Goal: Navigation & Orientation: Find specific page/section

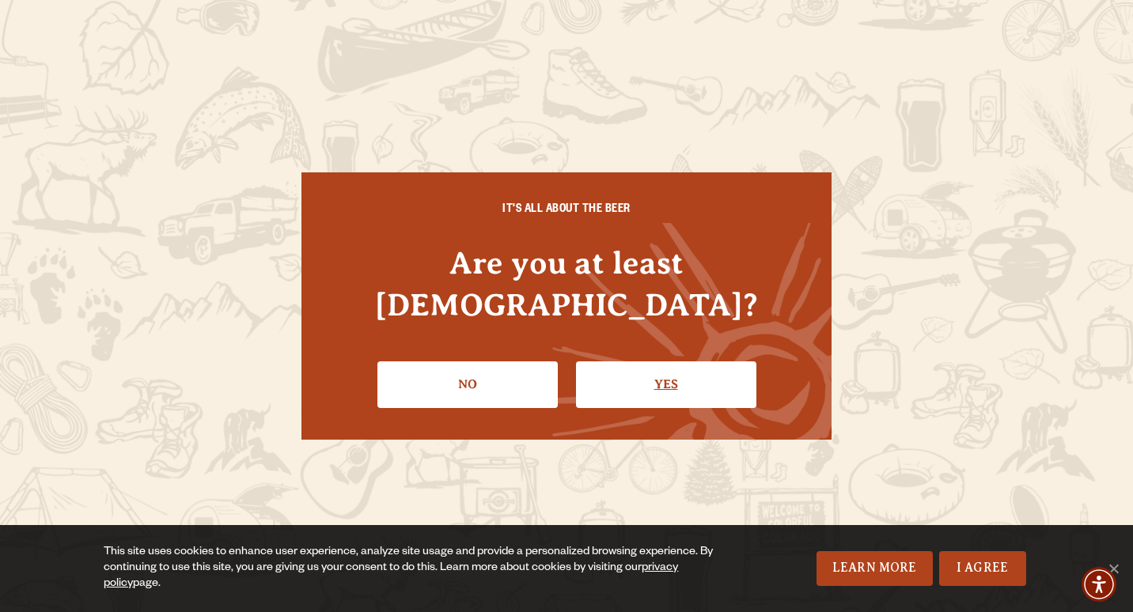
click at [653, 368] on link "Yes" at bounding box center [666, 385] width 180 height 46
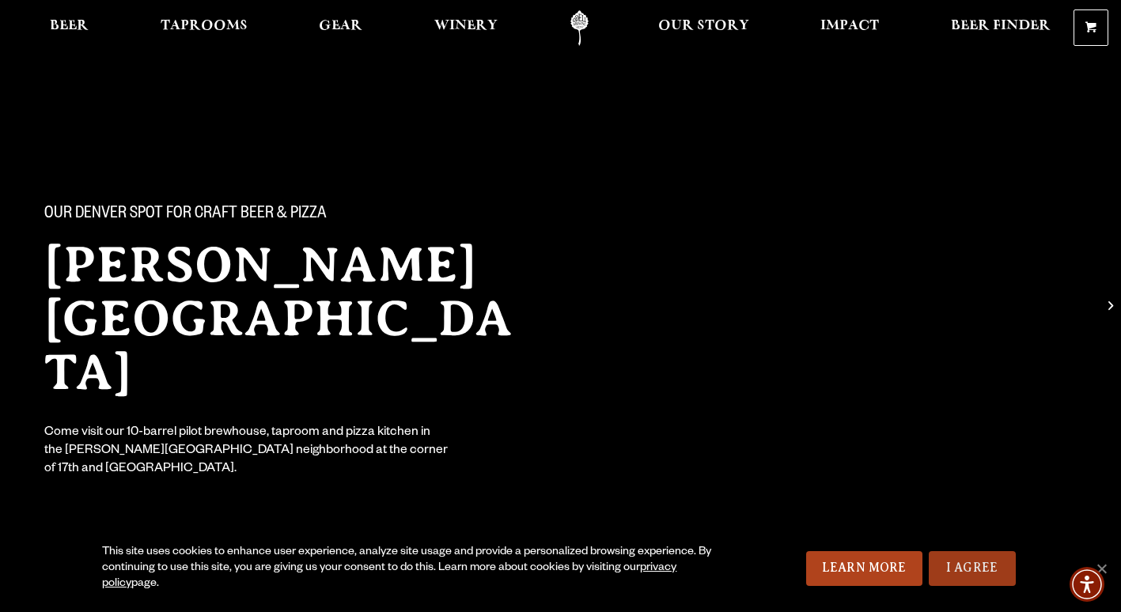
click at [995, 565] on link "I Agree" at bounding box center [972, 569] width 87 height 35
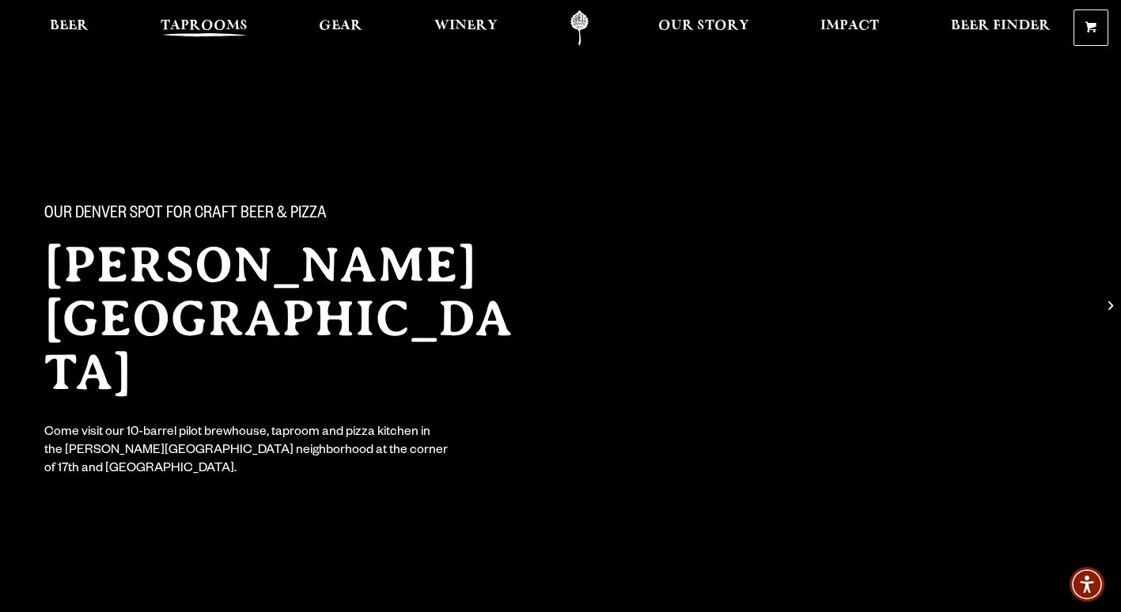
click at [222, 20] on span "Taprooms" at bounding box center [204, 26] width 87 height 13
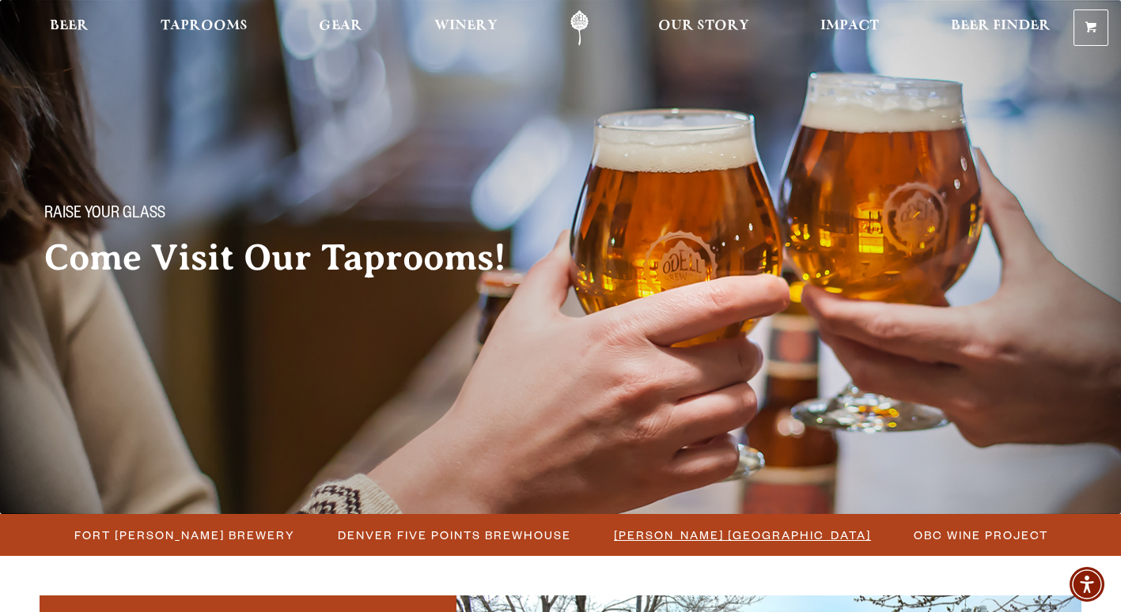
click at [653, 533] on span "[PERSON_NAME] [GEOGRAPHIC_DATA]" at bounding box center [742, 535] width 257 height 23
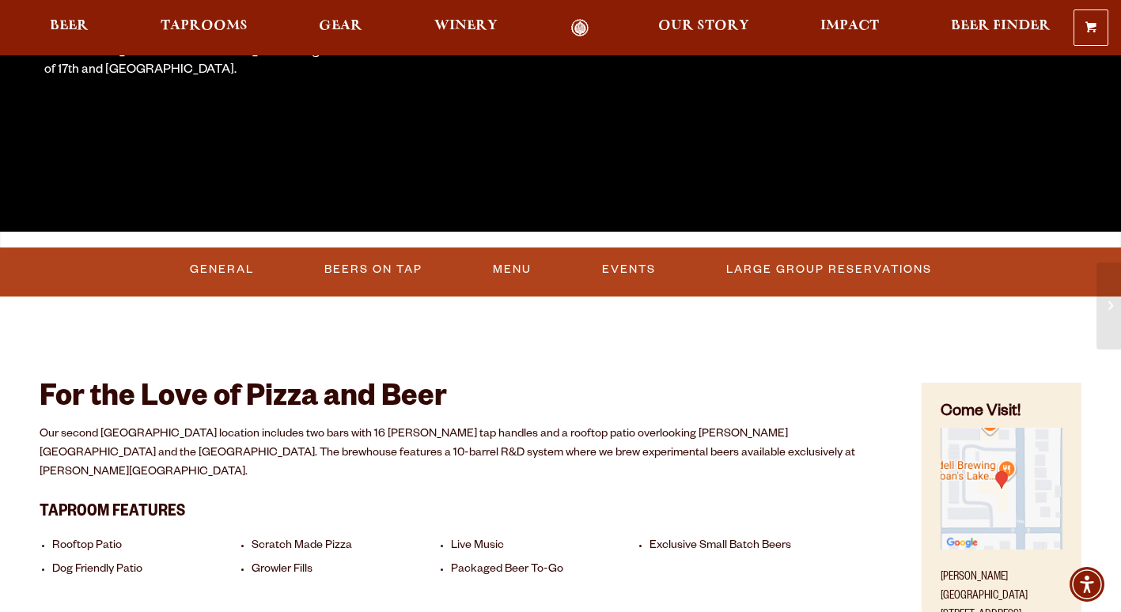
scroll to position [475, 0]
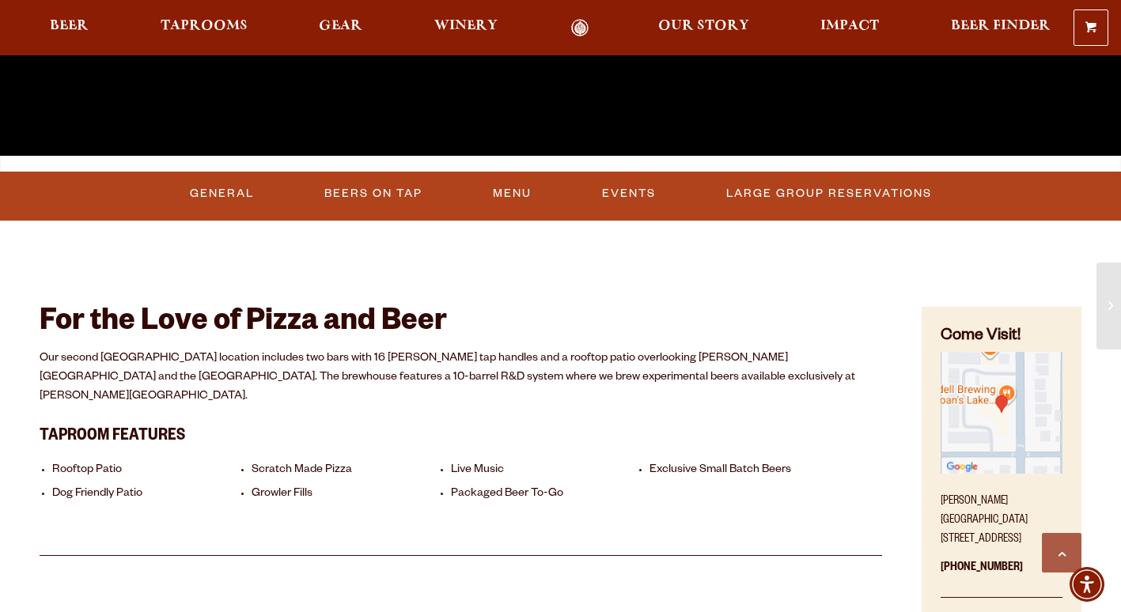
click at [1001, 420] on img "Find on Google Maps (opens in a new window)" at bounding box center [1002, 413] width 122 height 122
click at [222, 28] on span "Taprooms" at bounding box center [204, 26] width 87 height 13
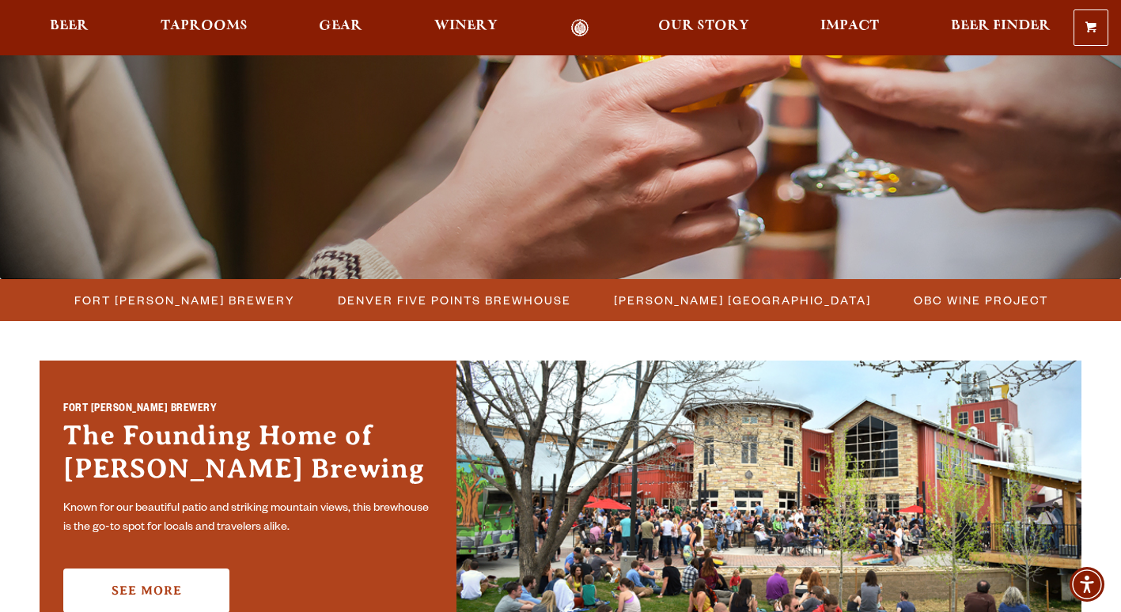
scroll to position [237, 0]
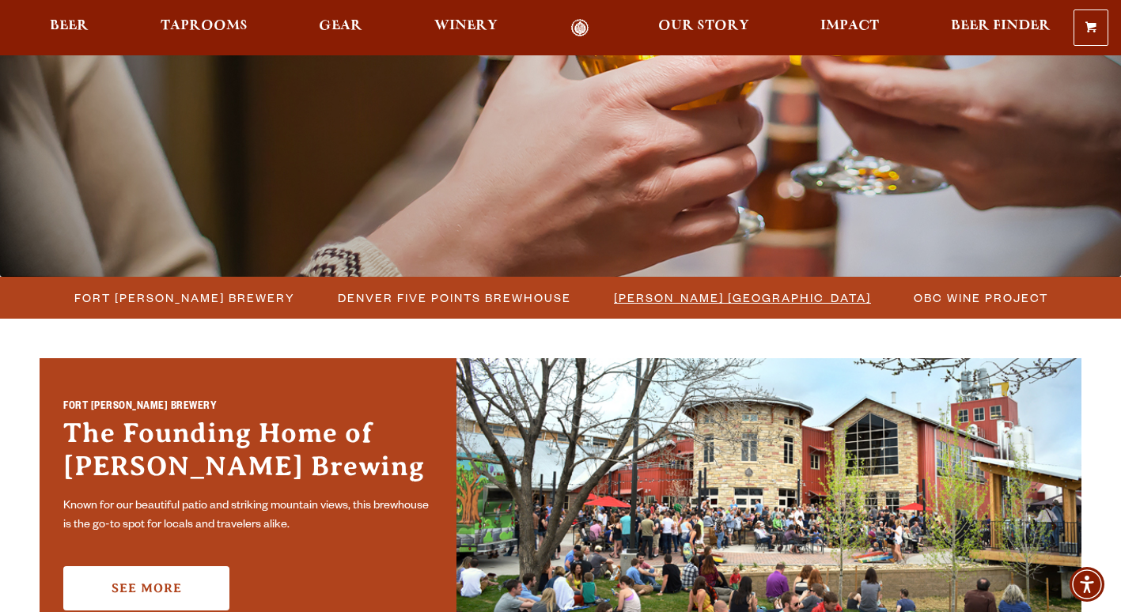
click at [614, 295] on span "[PERSON_NAME] [GEOGRAPHIC_DATA]" at bounding box center [742, 297] width 257 height 23
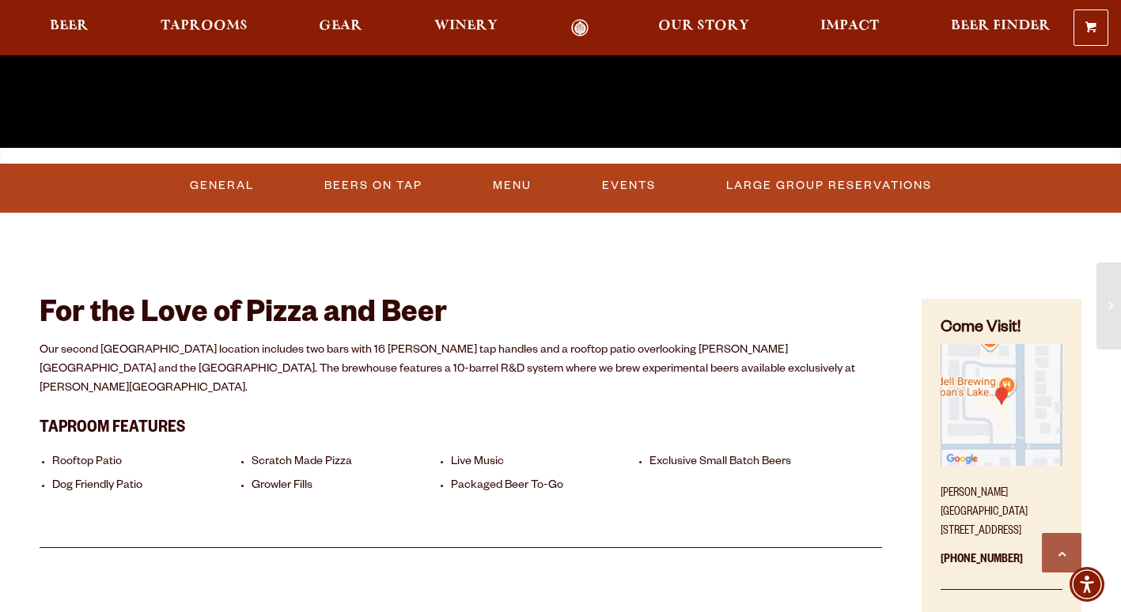
scroll to position [554, 0]
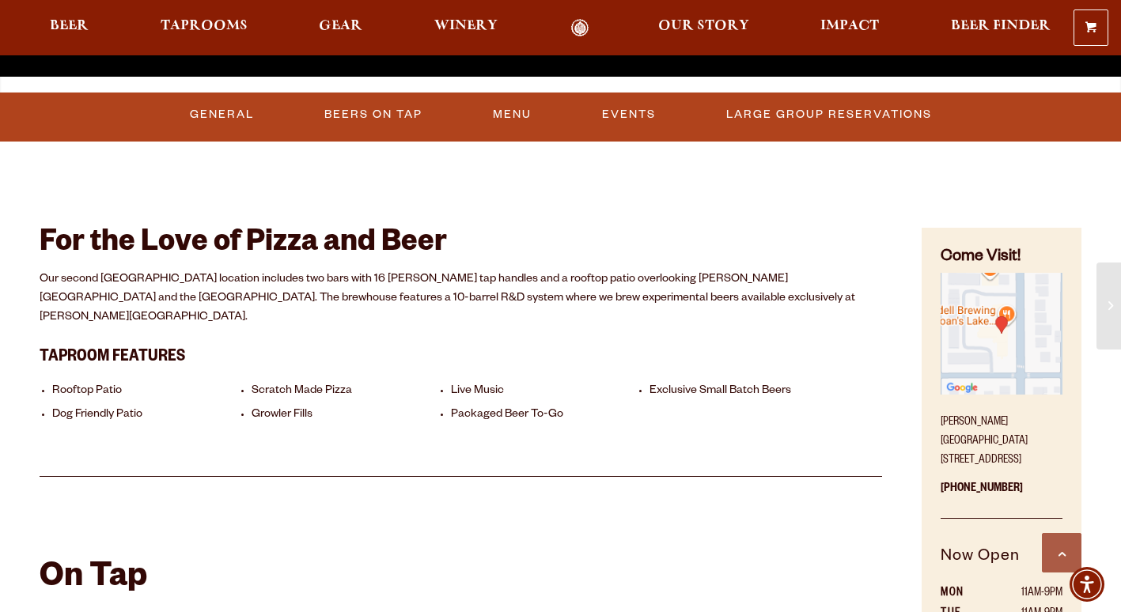
click at [971, 354] on img "Find on Google Maps (opens in a new window)" at bounding box center [1002, 334] width 122 height 122
